Goal: Task Accomplishment & Management: Manage account settings

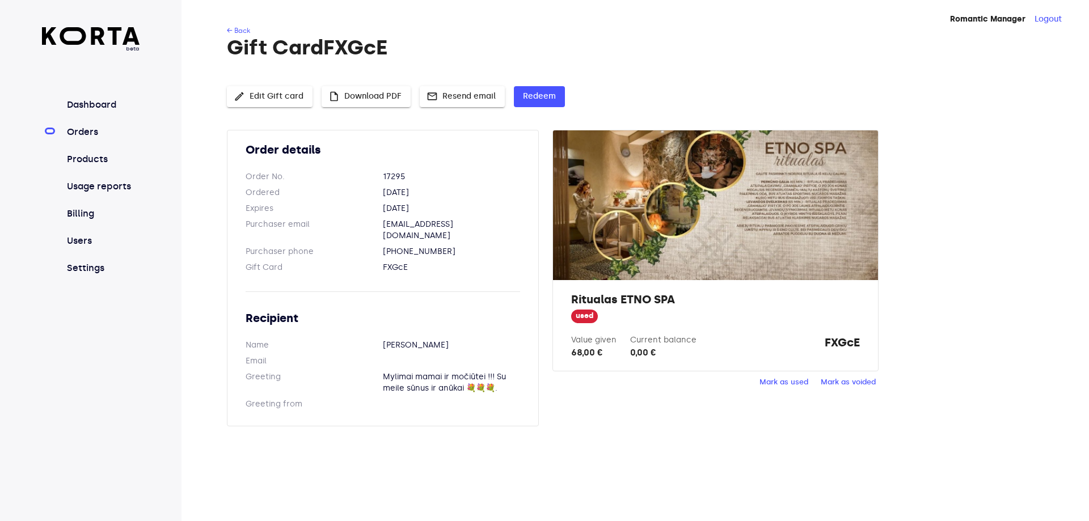
click at [84, 131] on link "Orders" at bounding box center [102, 132] width 75 height 14
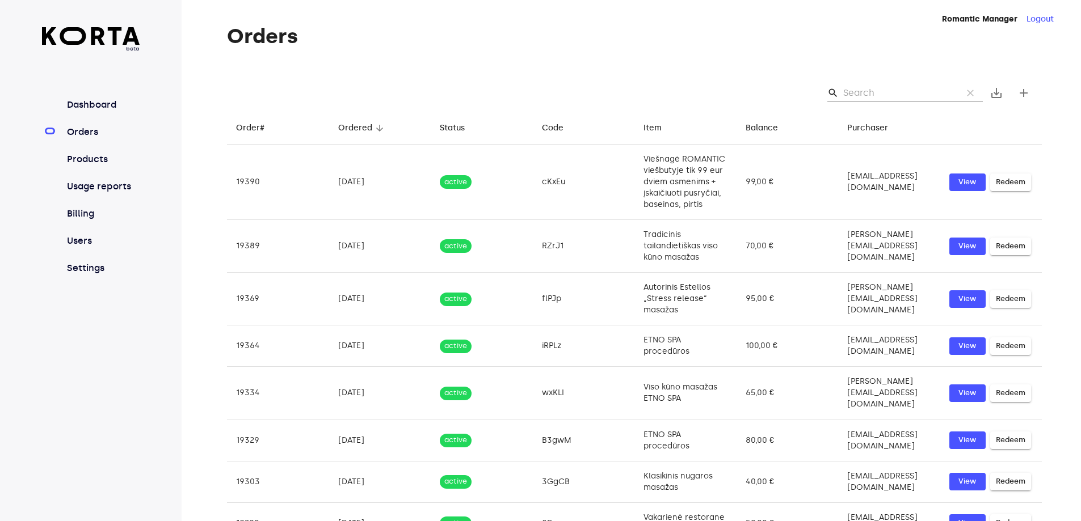
click at [885, 90] on input "Search" at bounding box center [898, 93] width 110 height 18
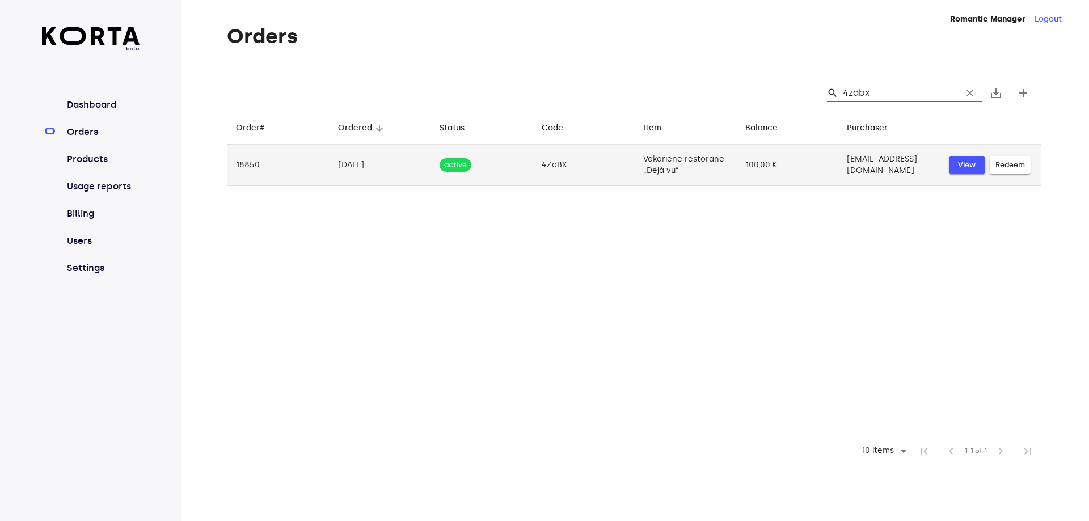
type input "4zabx"
click at [955, 165] on span "View" at bounding box center [967, 165] width 25 height 13
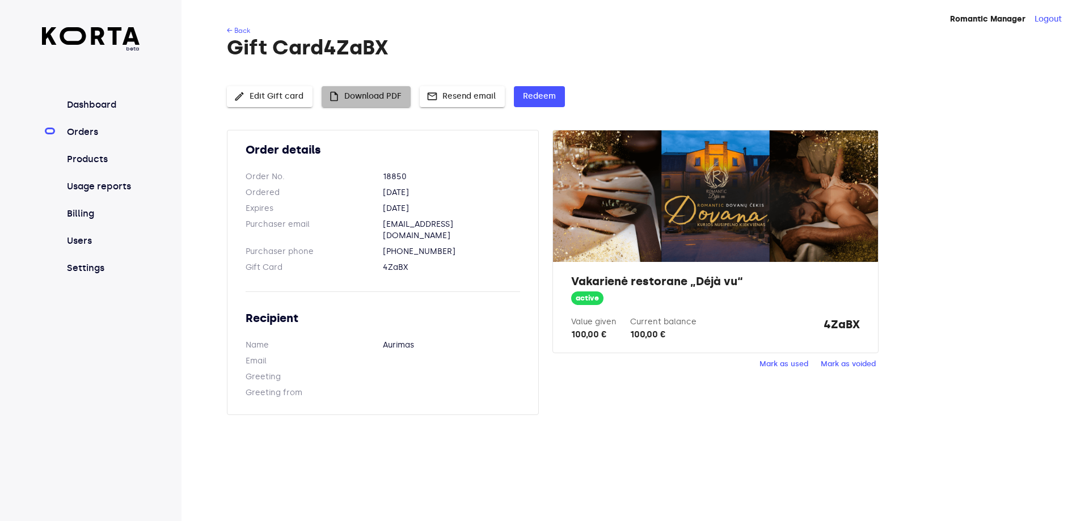
click at [381, 94] on span "insert_drive_file Download PDF" at bounding box center [366, 97] width 71 height 14
click at [795, 360] on span "Mark as used" at bounding box center [784, 364] width 49 height 13
